Goal: Task Accomplishment & Management: Use online tool/utility

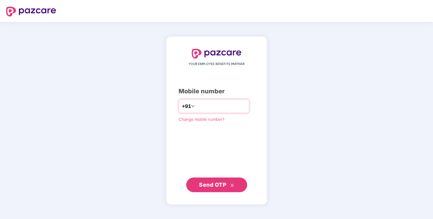
drag, startPoint x: 197, startPoint y: 104, endPoint x: 203, endPoint y: 107, distance: 7.1
click at [203, 107] on input "number" at bounding box center [221, 106] width 50 height 10
type input "**********"
click at [210, 183] on span "Send OTP" at bounding box center [212, 184] width 27 height 6
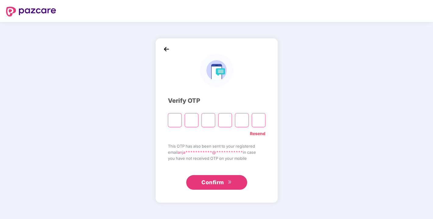
type input "*"
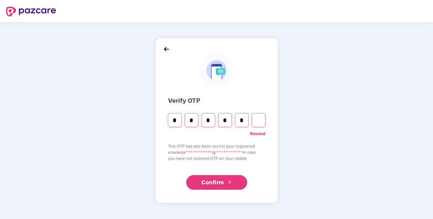
type input "*"
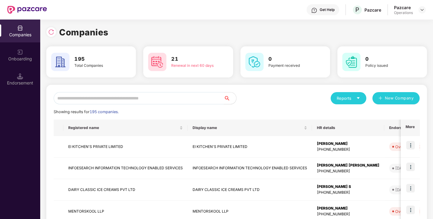
click at [145, 98] on input "text" at bounding box center [139, 98] width 170 height 12
click at [144, 97] on input "text" at bounding box center [139, 98] width 170 height 12
type input "*"
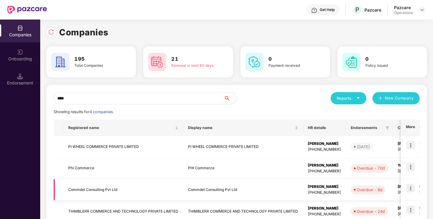
type input "****"
click at [83, 187] on td "Commdel Consulting Pvt Ltd" at bounding box center [123, 190] width 120 height 22
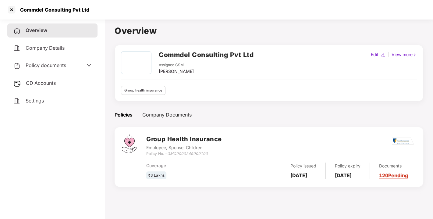
click at [40, 85] on span "CD Accounts" at bounding box center [41, 83] width 30 height 6
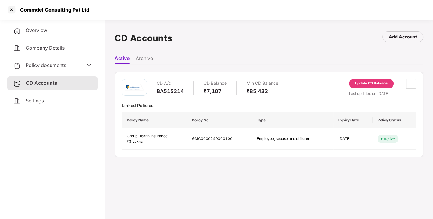
click at [366, 83] on div "Update CD Balance" at bounding box center [371, 83] width 33 height 5
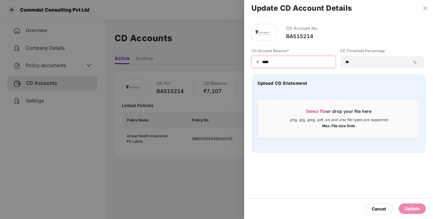
drag, startPoint x: 270, startPoint y: 60, endPoint x: 234, endPoint y: 66, distance: 36.7
click at [234, 66] on div "Update CD Account Details CD Account No. BA515214 CD Account Balance* ₹ **** CD…" at bounding box center [216, 109] width 433 height 219
type input "*"
type input "*****"
click at [412, 206] on div "Update" at bounding box center [411, 208] width 15 height 7
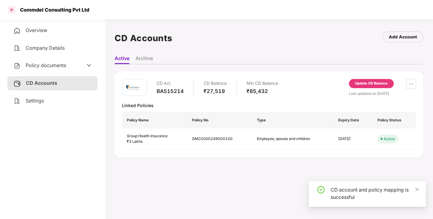
click at [9, 9] on div at bounding box center [12, 10] width 10 height 10
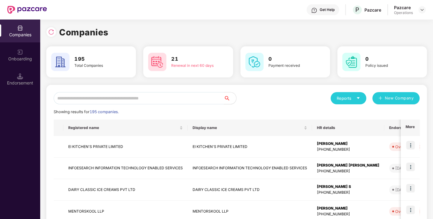
click at [137, 103] on input "text" at bounding box center [139, 98] width 170 height 12
paste input "**********"
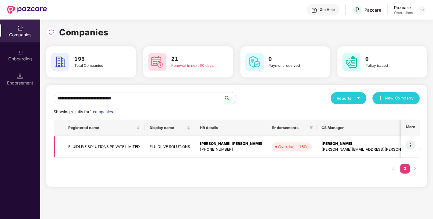
type input "**********"
click at [409, 144] on img at bounding box center [410, 145] width 9 height 9
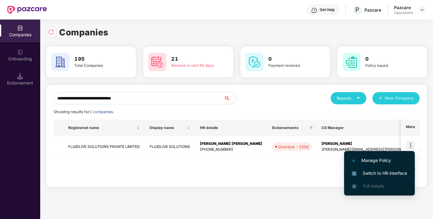
click at [383, 173] on span "Switch to HR interface" at bounding box center [378, 173] width 55 height 7
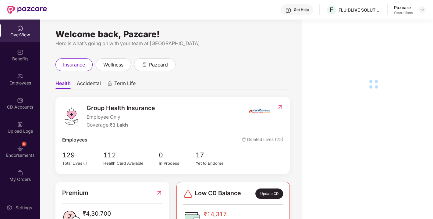
click at [26, 153] on div "Endorsements" at bounding box center [20, 155] width 40 height 6
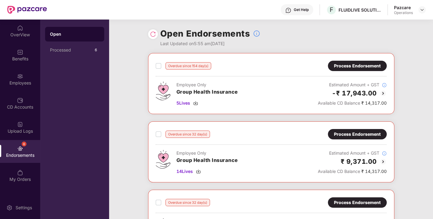
click at [150, 34] on img at bounding box center [153, 34] width 6 height 6
click at [360, 69] on div "Process Endorsement" at bounding box center [357, 66] width 59 height 10
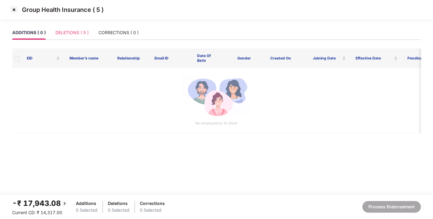
click at [73, 36] on div "DELETIONS ( 5 )" at bounding box center [71, 33] width 33 height 14
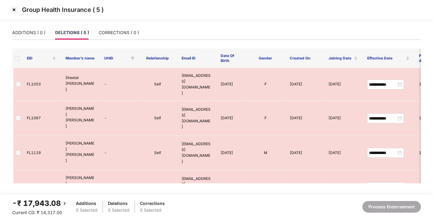
click at [14, 10] on img at bounding box center [14, 10] width 10 height 10
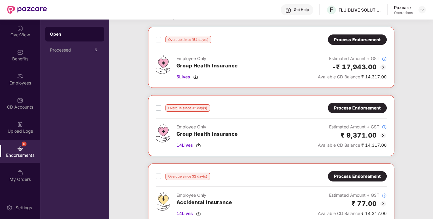
scroll to position [27, 0]
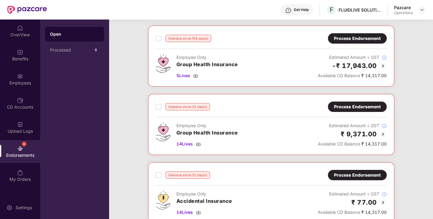
click at [349, 108] on div "Process Endorsement" at bounding box center [357, 106] width 47 height 7
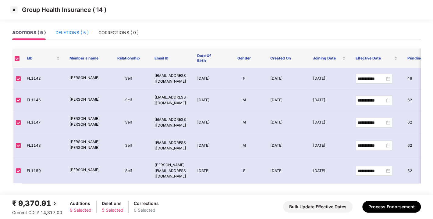
click at [70, 35] on div "DELETIONS ( 5 )" at bounding box center [71, 32] width 33 height 7
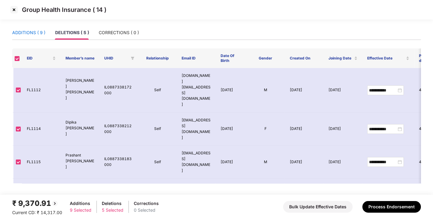
click at [34, 31] on div "ADDITIONS ( 9 )" at bounding box center [28, 32] width 33 height 7
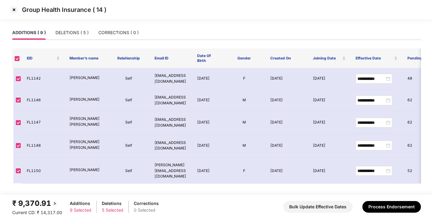
click at [16, 9] on img at bounding box center [14, 10] width 10 height 10
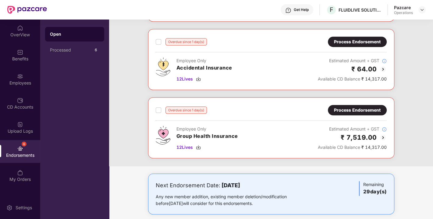
scroll to position [231, 0]
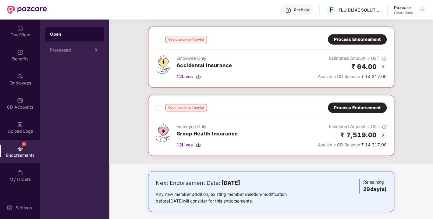
click at [347, 107] on div "Process Endorsement" at bounding box center [357, 107] width 47 height 7
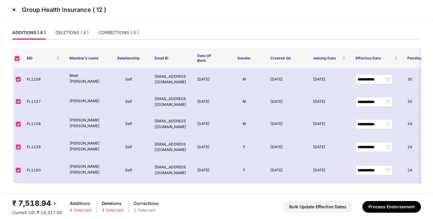
click at [10, 7] on img at bounding box center [14, 10] width 10 height 10
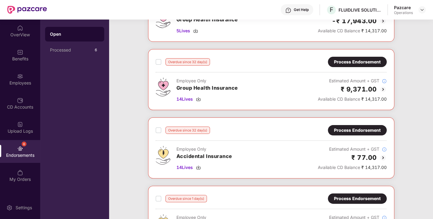
scroll to position [75, 0]
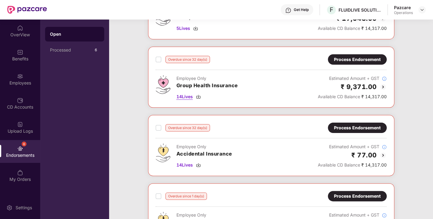
click at [200, 95] on img at bounding box center [198, 96] width 5 height 5
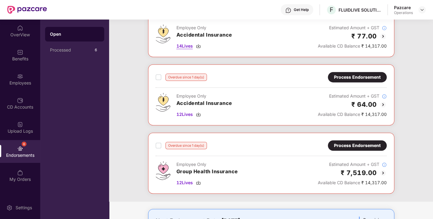
scroll to position [216, 0]
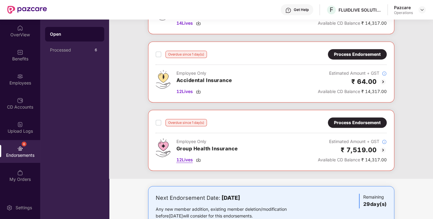
click at [198, 157] on img at bounding box center [198, 159] width 5 height 5
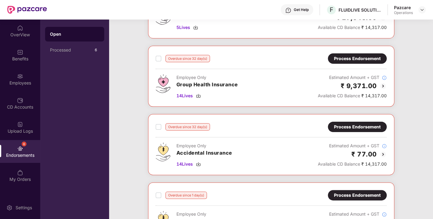
scroll to position [0, 0]
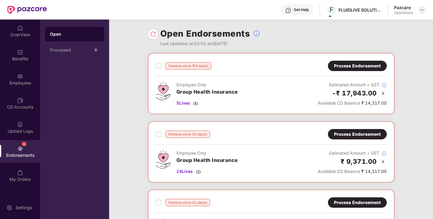
click at [422, 11] on img at bounding box center [421, 9] width 5 height 5
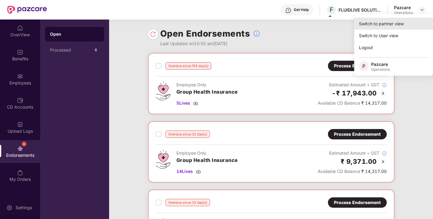
click at [399, 25] on div "Switch to partner view" at bounding box center [393, 24] width 79 height 12
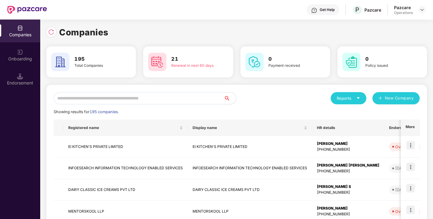
click at [116, 100] on input "text" at bounding box center [139, 98] width 170 height 12
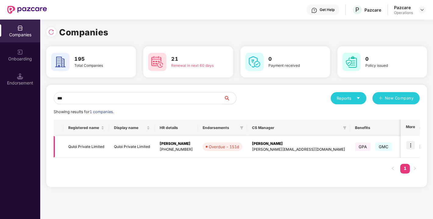
type input "***"
click at [79, 140] on td "Quloi Private Limited" at bounding box center [86, 147] width 46 height 22
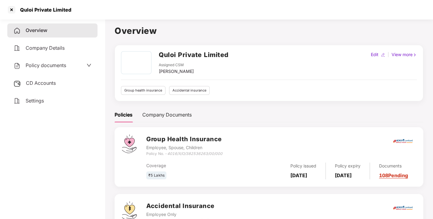
click at [45, 86] on div "CD Accounts" at bounding box center [52, 83] width 90 height 14
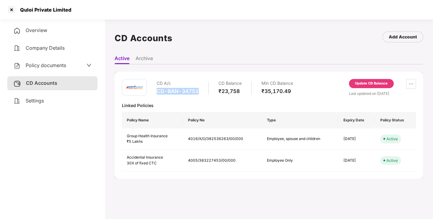
drag, startPoint x: 157, startPoint y: 90, endPoint x: 199, endPoint y: 90, distance: 42.3
click at [199, 90] on div "CD A/c CD-BAN-34751 CD Balance ₹23,758 Min CD Balance ₹35,170.49" at bounding box center [225, 87] width 136 height 17
copy div "CD-BAN-34751"
click at [10, 12] on div at bounding box center [12, 10] width 10 height 10
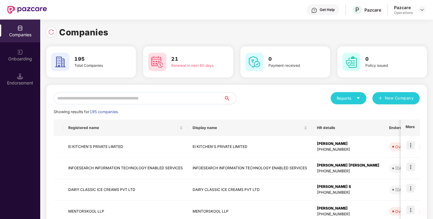
click at [130, 97] on input "text" at bounding box center [139, 98] width 170 height 12
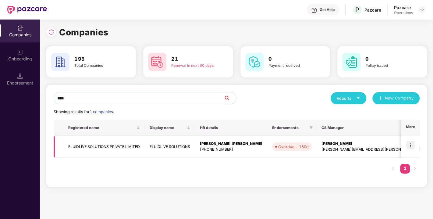
type input "****"
click at [411, 144] on img at bounding box center [410, 145] width 9 height 9
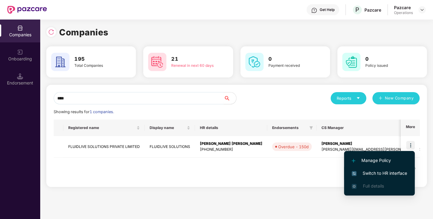
click at [378, 167] on li "Switch to HR interface" at bounding box center [379, 173] width 71 height 13
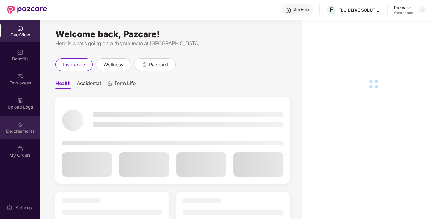
click at [25, 132] on div "Endorsements" at bounding box center [20, 131] width 40 height 6
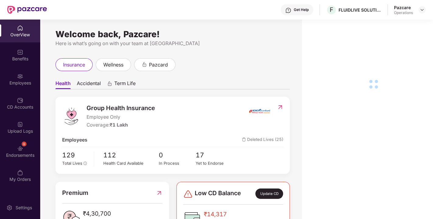
click at [29, 159] on div "6 Endorsements" at bounding box center [20, 151] width 40 height 23
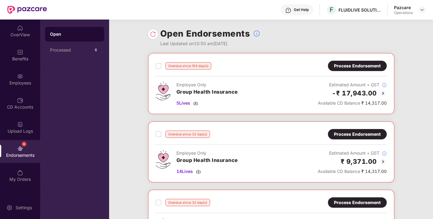
click at [366, 68] on div "Process Endorsement" at bounding box center [357, 65] width 47 height 7
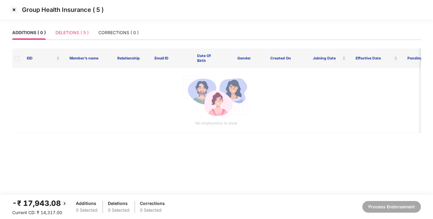
click at [60, 28] on div "DELETIONS ( 5 )" at bounding box center [71, 33] width 33 height 14
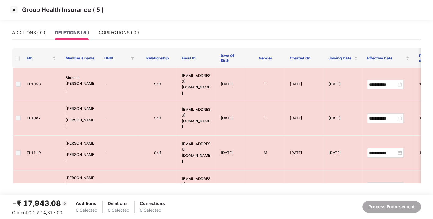
click at [11, 9] on img at bounding box center [14, 10] width 10 height 10
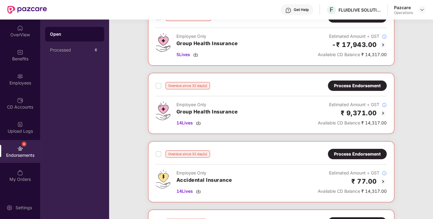
scroll to position [51, 0]
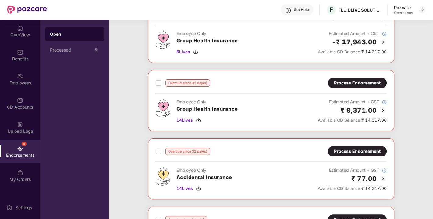
click at [349, 82] on div "Process Endorsement" at bounding box center [357, 82] width 47 height 7
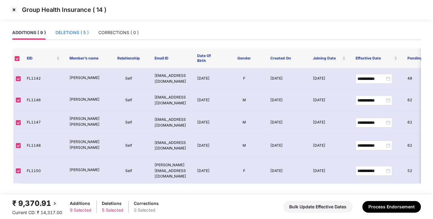
click at [69, 30] on div "DELETIONS ( 5 )" at bounding box center [71, 32] width 33 height 7
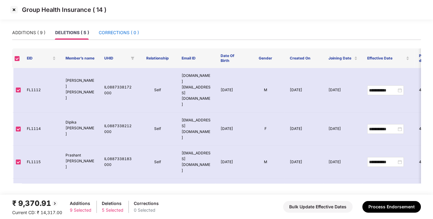
click at [102, 30] on div "CORRECTIONS ( 0 )" at bounding box center [119, 32] width 40 height 7
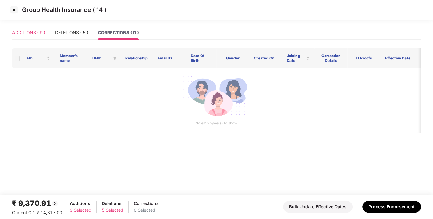
click at [38, 29] on div "ADDITIONS ( 9 )" at bounding box center [28, 33] width 33 height 14
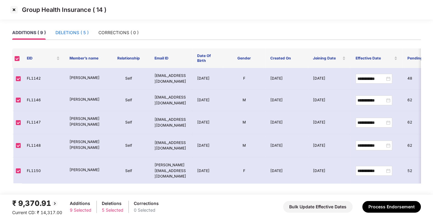
click at [68, 35] on div "DELETIONS ( 5 )" at bounding box center [71, 32] width 33 height 7
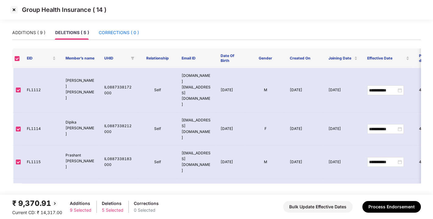
click at [132, 33] on div "CORRECTIONS ( 0 )" at bounding box center [119, 32] width 40 height 7
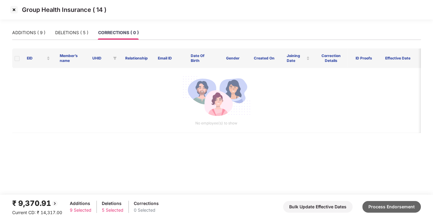
click at [385, 206] on button "Process Endorsement" at bounding box center [391, 207] width 58 height 12
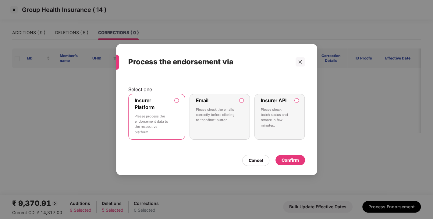
click at [289, 160] on div "Confirm" at bounding box center [289, 160] width 17 height 7
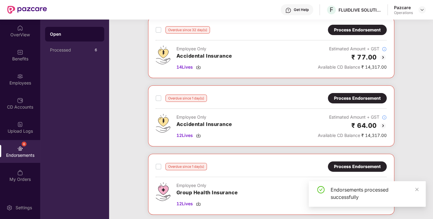
scroll to position [167, 0]
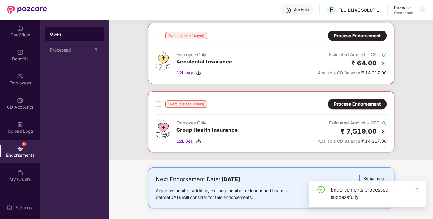
click at [360, 106] on div "Process Endorsement" at bounding box center [357, 104] width 59 height 10
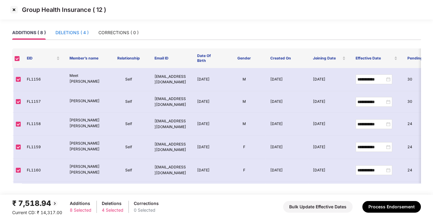
click at [76, 30] on div "DELETIONS ( 4 )" at bounding box center [71, 32] width 33 height 7
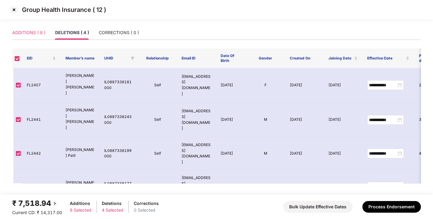
click at [31, 28] on div "ADDITIONS ( 8 )" at bounding box center [28, 33] width 33 height 14
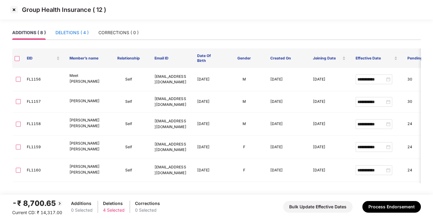
click at [76, 33] on div "DELETIONS ( 4 )" at bounding box center [71, 32] width 33 height 7
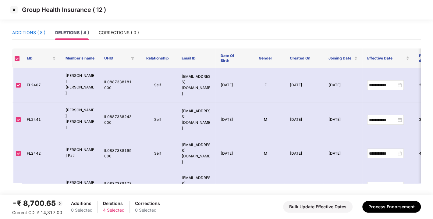
click at [38, 31] on div "ADDITIONS ( 8 )" at bounding box center [28, 32] width 33 height 7
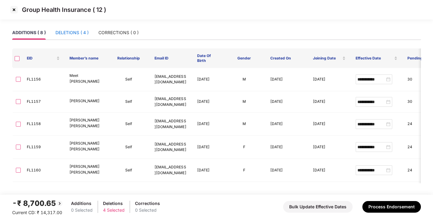
click at [73, 31] on div "DELETIONS ( 4 )" at bounding box center [71, 32] width 33 height 7
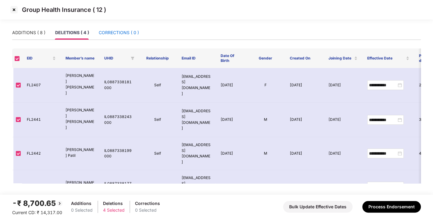
click at [124, 36] on div "CORRECTIONS ( 0 )" at bounding box center [119, 32] width 40 height 7
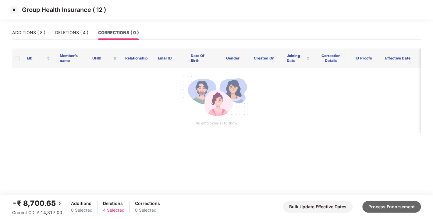
click at [382, 206] on button "Process Endorsement" at bounding box center [391, 207] width 58 height 12
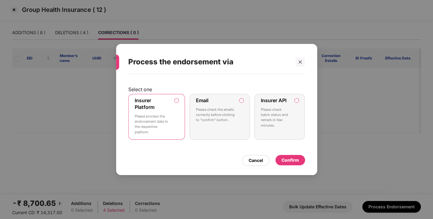
click at [285, 157] on div "Confirm" at bounding box center [289, 160] width 17 height 7
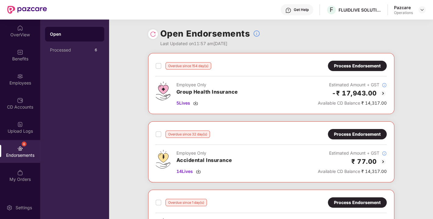
click at [347, 133] on div "Process Endorsement" at bounding box center [357, 134] width 47 height 7
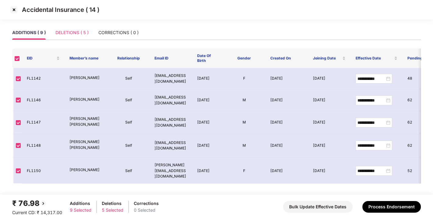
click at [74, 39] on div "DELETIONS ( 5 )" at bounding box center [71, 33] width 33 height 14
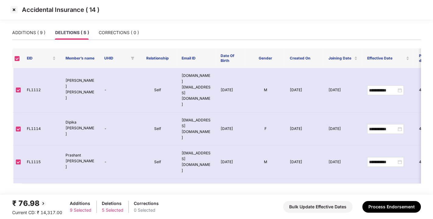
click at [16, 9] on img at bounding box center [14, 10] width 10 height 10
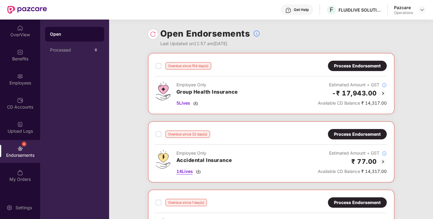
click at [197, 169] on img at bounding box center [198, 171] width 5 height 5
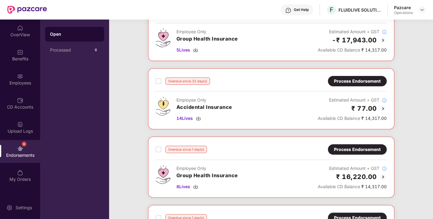
scroll to position [167, 0]
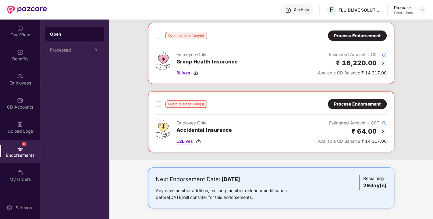
click at [198, 139] on img at bounding box center [198, 141] width 5 height 5
